Goal: Entertainment & Leisure: Consume media (video, audio)

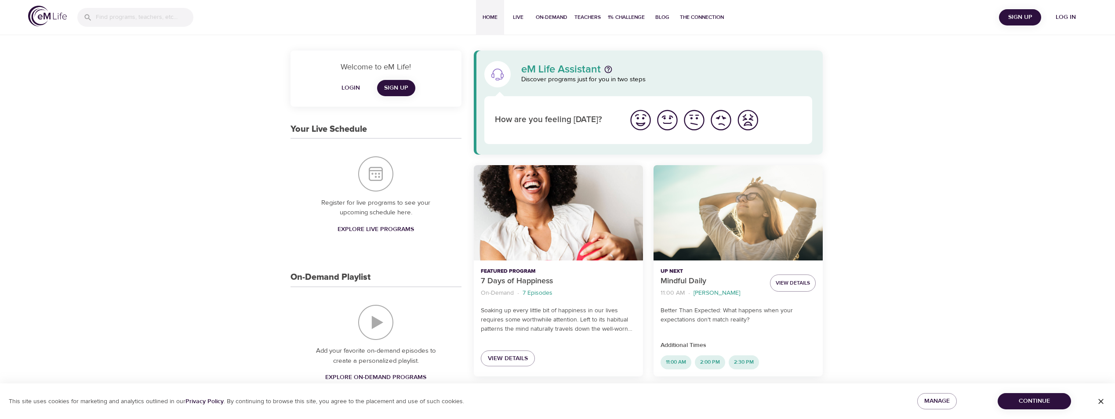
click at [642, 123] on img "I'm feeling great" at bounding box center [640, 120] width 24 height 24
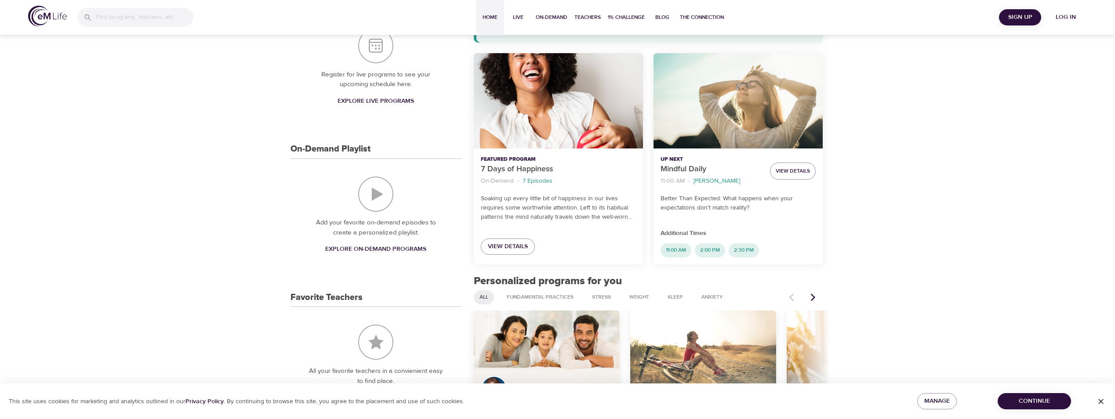
scroll to position [264, 0]
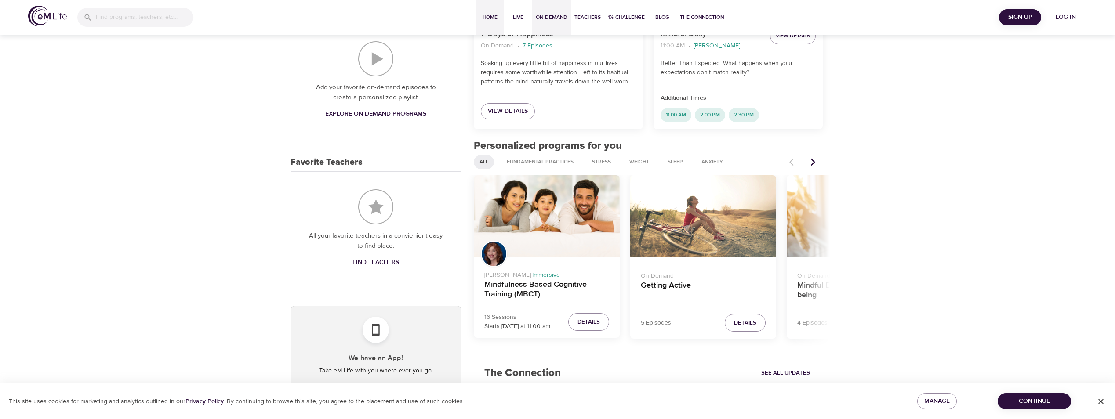
click at [558, 16] on span "On-Demand" at bounding box center [552, 17] width 32 height 9
select select "recent"
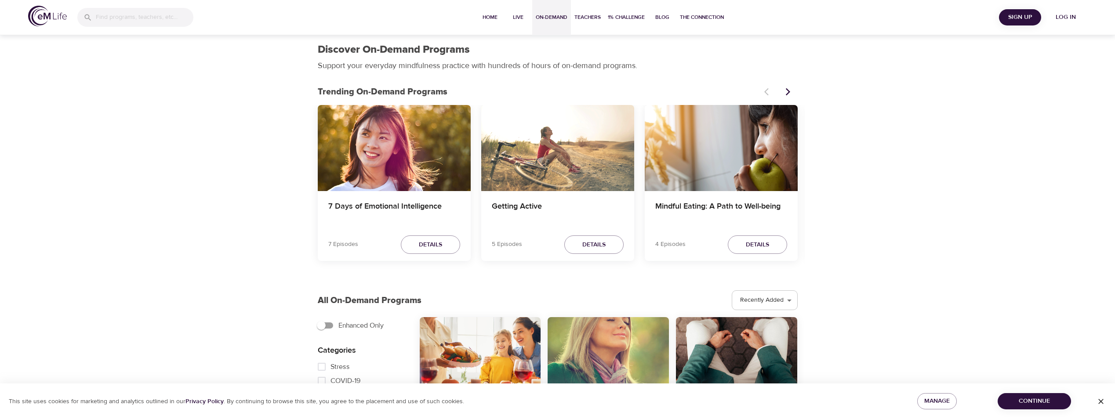
click at [1059, 15] on span "Log in" at bounding box center [1065, 17] width 35 height 11
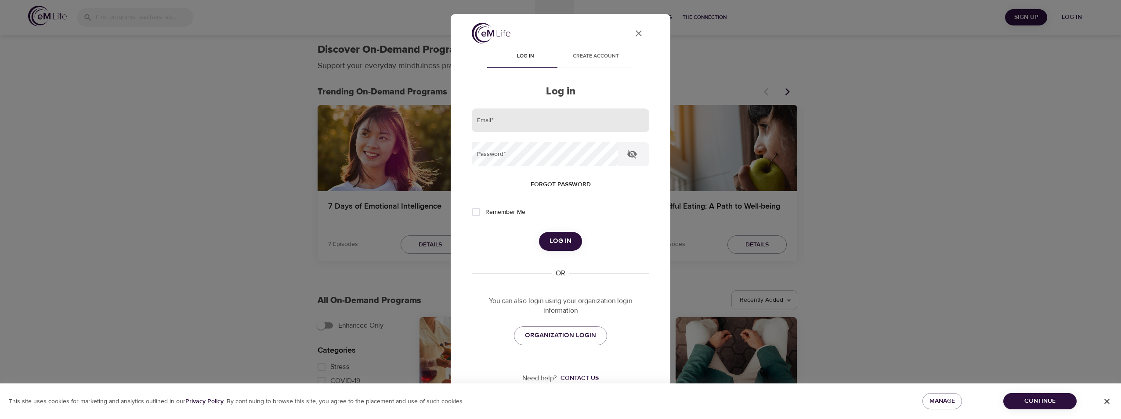
click at [532, 125] on input "email" at bounding box center [561, 121] width 178 height 24
type input "dataylor@metlife.com"
click at [539, 232] on button "Log in" at bounding box center [560, 241] width 43 height 18
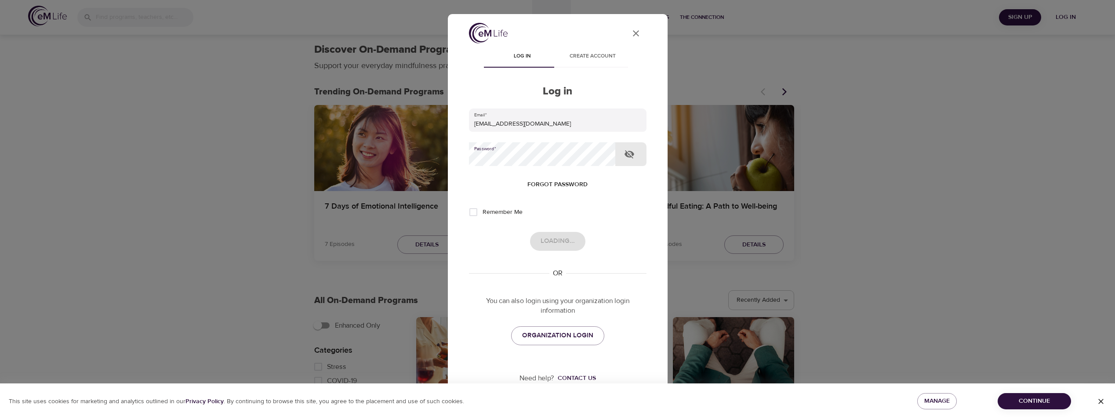
select select "recommended"
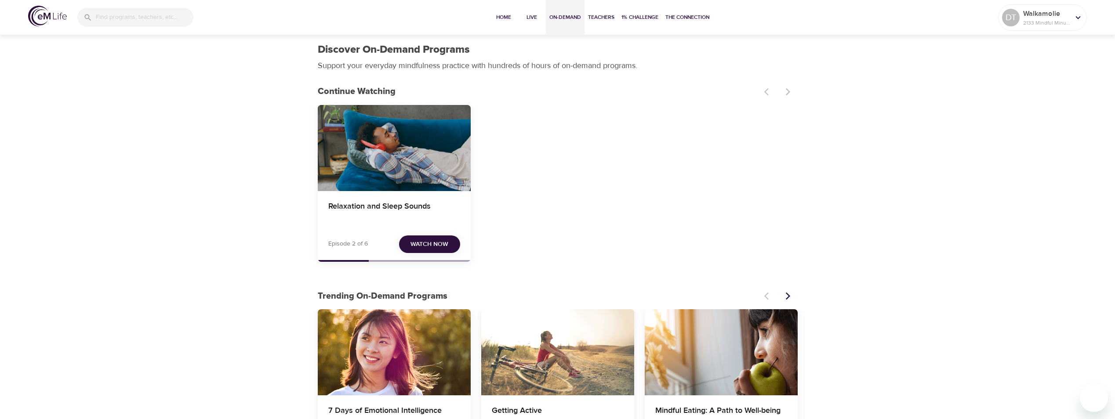
click at [575, 20] on span "On-Demand" at bounding box center [565, 17] width 32 height 9
click at [508, 17] on span "Home" at bounding box center [503, 17] width 21 height 9
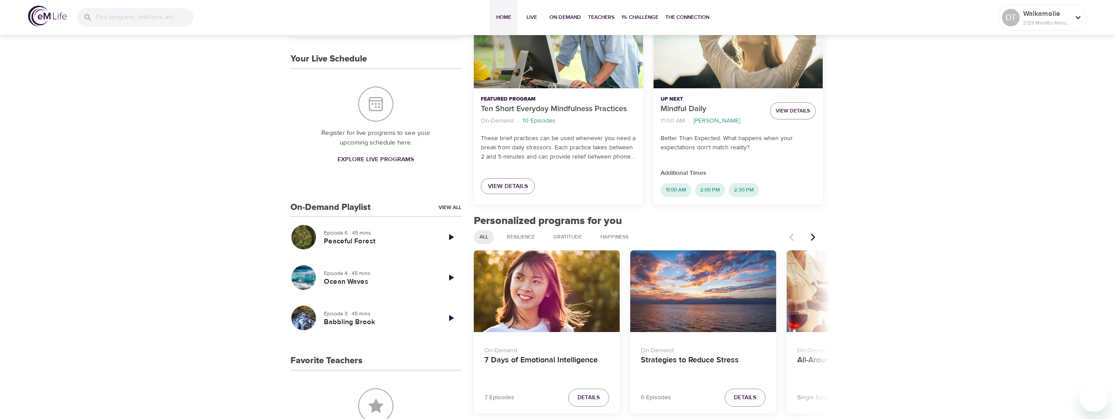
scroll to position [264, 0]
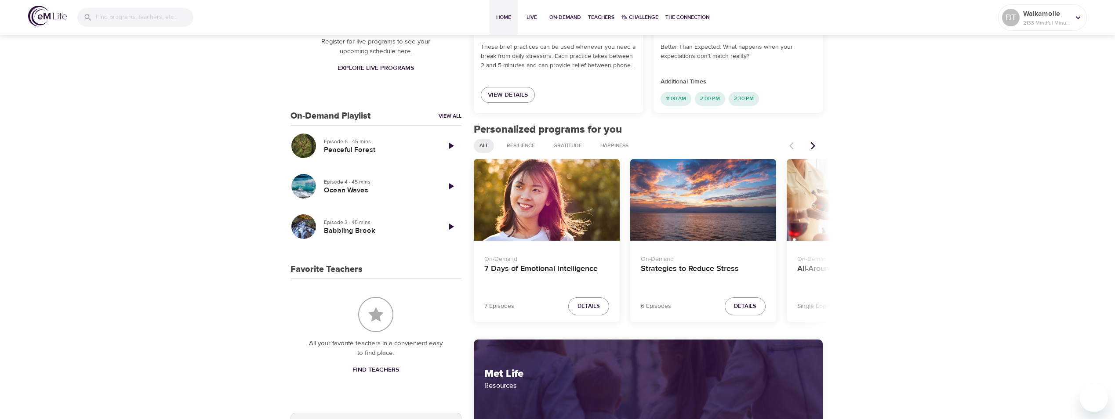
click at [449, 186] on icon "Play Episode" at bounding box center [451, 186] width 5 height 6
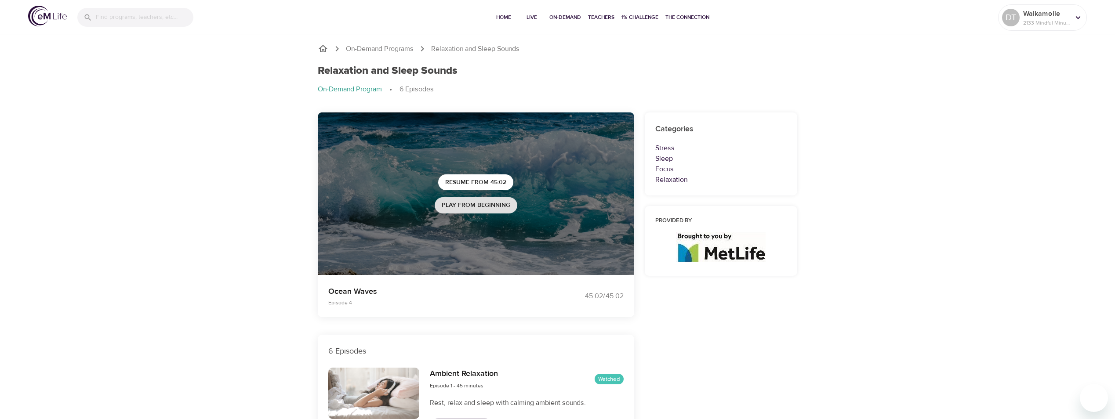
click at [479, 200] on span "Play from beginning" at bounding box center [476, 205] width 69 height 11
